Goal: Information Seeking & Learning: Learn about a topic

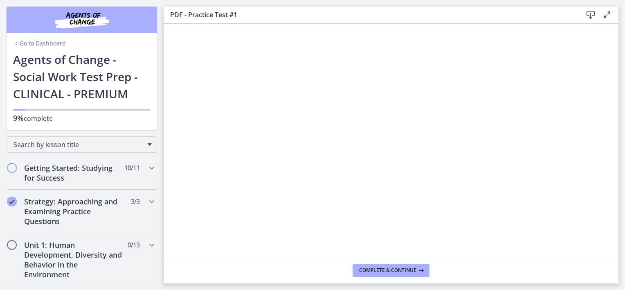
scroll to position [483, 0]
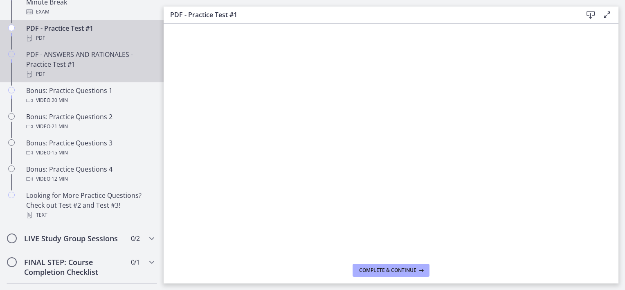
click at [102, 66] on div "PDF - ANSWERS AND RATIONALES - Practice Test #1 PDF" at bounding box center [90, 64] width 128 height 29
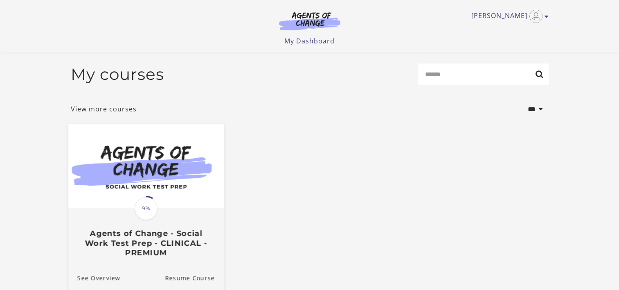
scroll to position [86, 0]
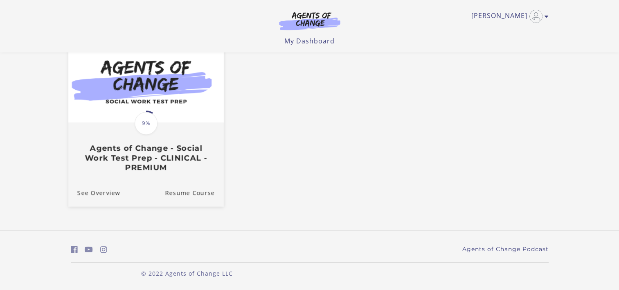
click at [171, 157] on h3 "Agents of Change - Social Work Test Prep - CLINICAL - PREMIUM" at bounding box center [146, 158] width 138 height 29
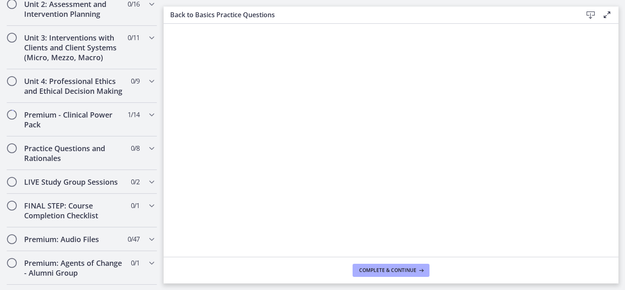
scroll to position [740, 0]
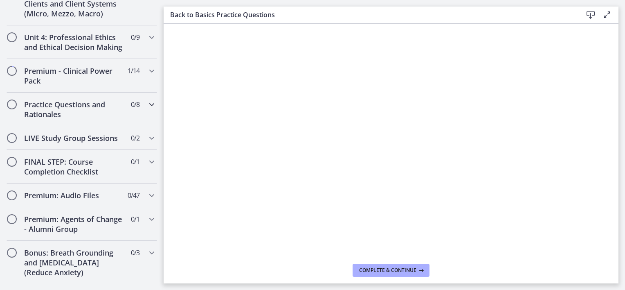
click at [90, 113] on h2 "Practice Questions and Rationales" at bounding box center [74, 109] width 100 height 20
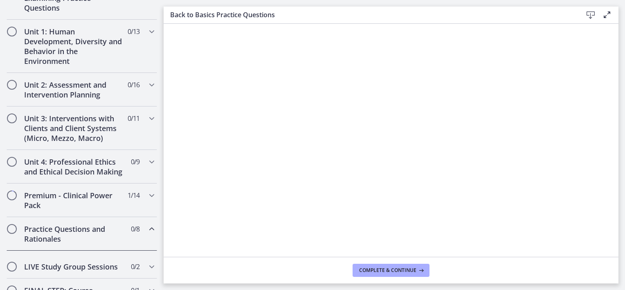
scroll to position [338, 0]
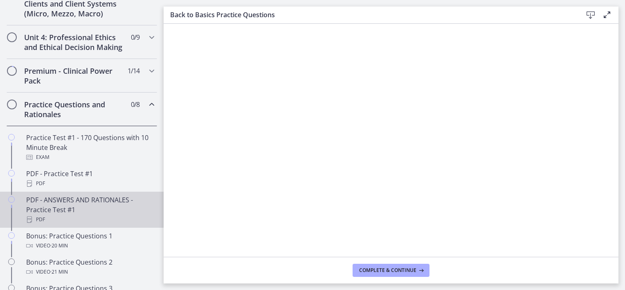
click at [90, 212] on div "PDF - ANSWERS AND RATIONALES - Practice Test #1 PDF" at bounding box center [90, 209] width 128 height 29
